Goal: Task Accomplishment & Management: Manage account settings

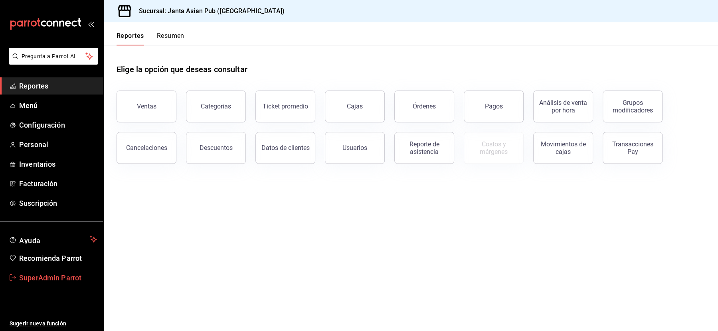
click at [52, 276] on span "SuperAdmin Parrot" at bounding box center [58, 278] width 78 height 11
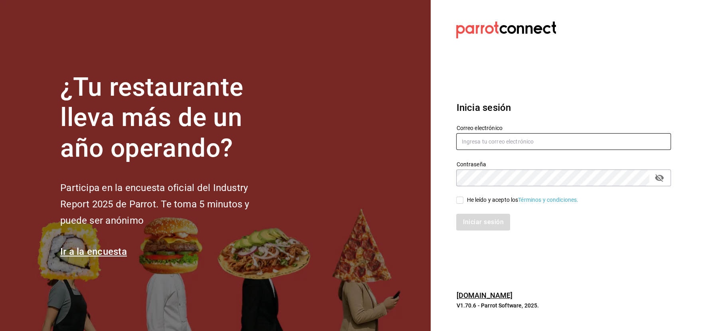
type input "cafeandrea@cdmx.com"
click at [472, 145] on input "cafeandrea@cdmx.com" at bounding box center [563, 141] width 215 height 17
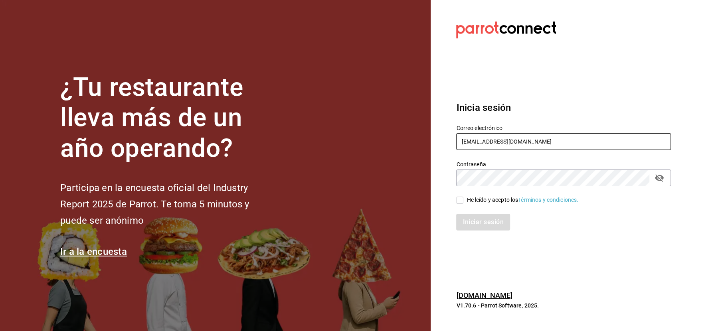
click at [472, 145] on input "cafeandrea@cdmx.com" at bounding box center [563, 141] width 215 height 17
click at [472, 145] on input "[EMAIL_ADDRESS][DOMAIN_NAME]" at bounding box center [563, 141] width 215 height 17
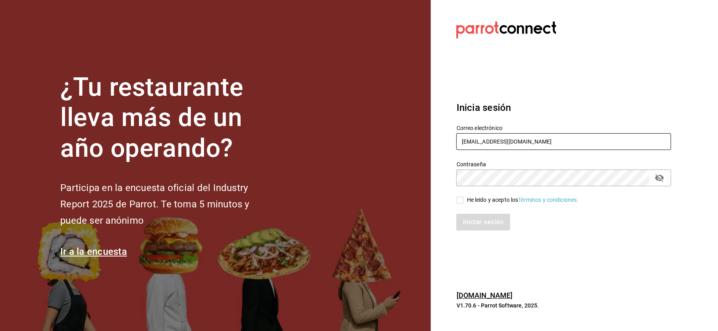
click at [472, 145] on input "[EMAIL_ADDRESS][DOMAIN_NAME]" at bounding box center [563, 141] width 215 height 17
click at [528, 148] on input "[EMAIL_ADDRESS][DOMAIN_NAME]" at bounding box center [563, 141] width 215 height 17
click at [515, 139] on input "[EMAIL_ADDRESS][DOMAIN_NAME]" at bounding box center [563, 141] width 215 height 17
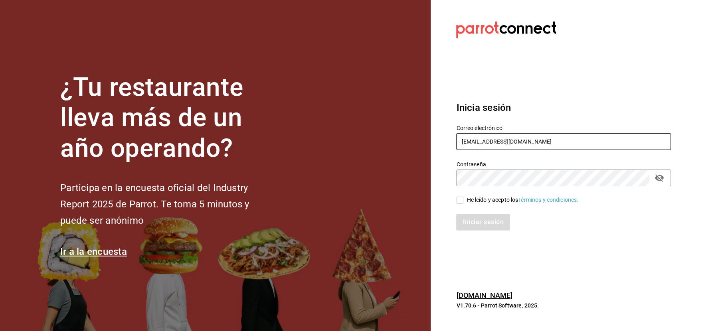
click at [515, 139] on input "[EMAIL_ADDRESS][DOMAIN_NAME]" at bounding box center [563, 141] width 215 height 17
paste input "aupa@nl"
type input "[EMAIL_ADDRESS][DOMAIN_NAME]"
click at [468, 200] on div "He leído y acepto los Términos y condiciones." at bounding box center [523, 200] width 112 height 8
click at [463, 200] on input "He leído y acepto los Términos y condiciones." at bounding box center [459, 200] width 7 height 7
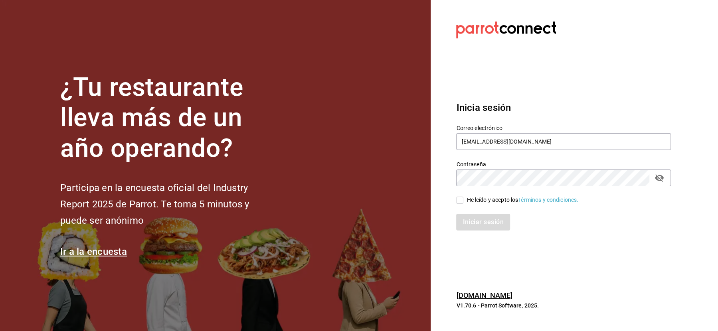
checkbox input "true"
click at [468, 222] on button "Iniciar sesión" at bounding box center [483, 222] width 54 height 17
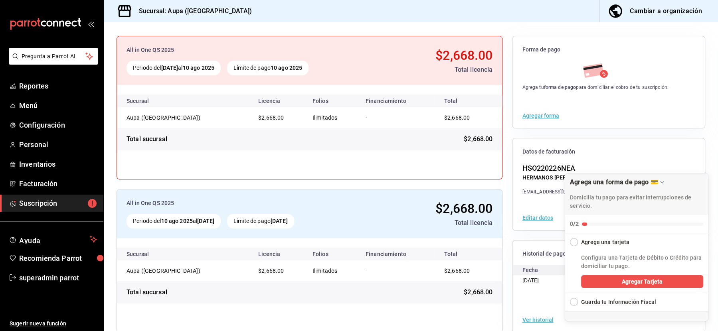
scroll to position [78, 0]
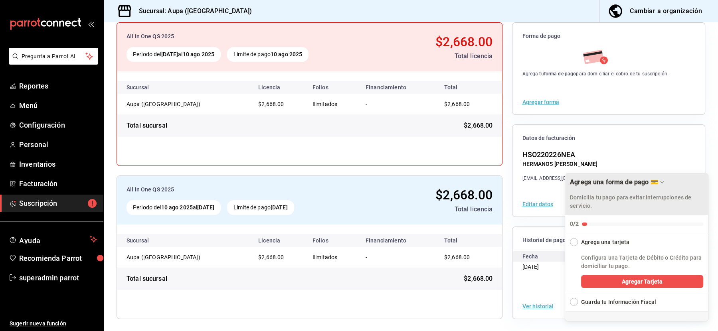
click at [660, 182] on icon "Drag to move checklist" at bounding box center [661, 183] width 3 height 2
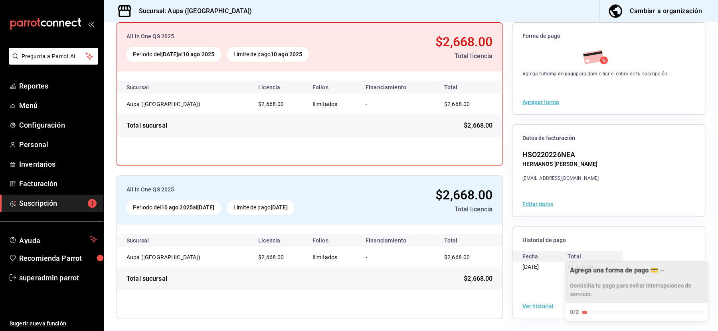
click at [654, 276] on div "Domicilia tu pago para evitar interrupciones de servicio." at bounding box center [636, 287] width 133 height 22
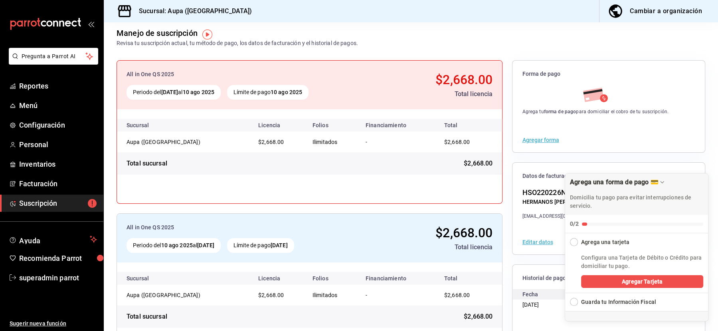
scroll to position [33, 0]
